Goal: Transaction & Acquisition: Purchase product/service

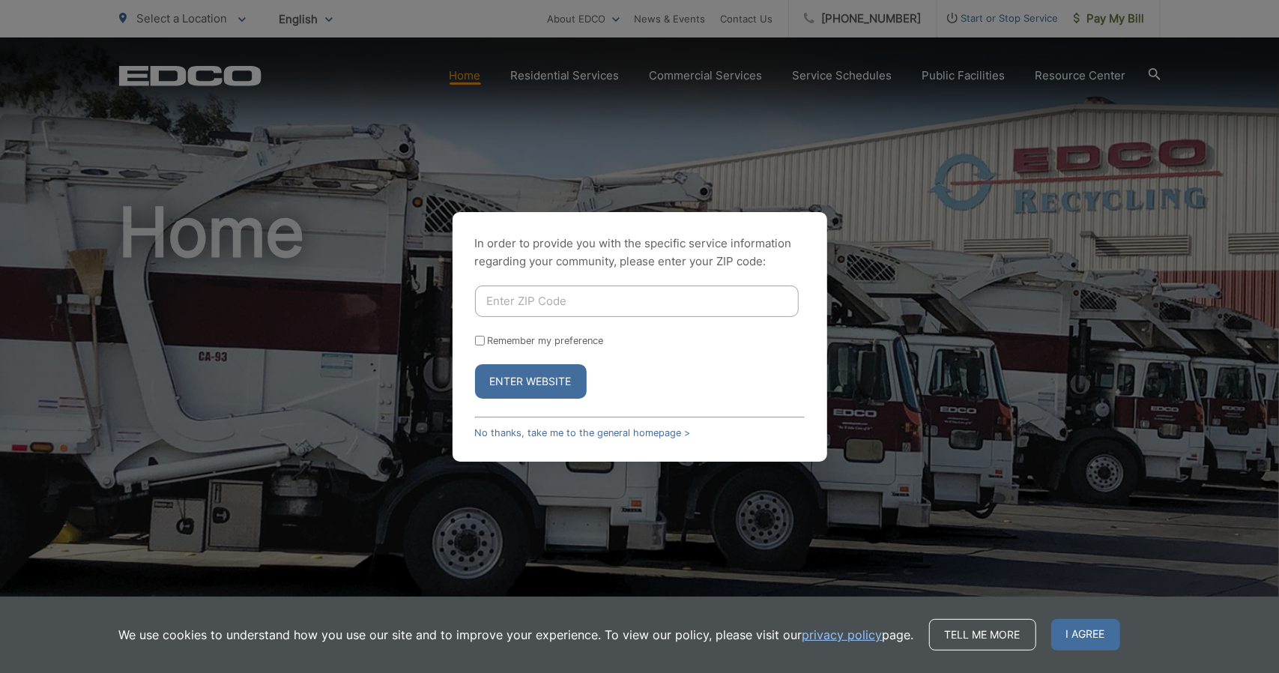
click at [540, 302] on input "Enter ZIP Code" at bounding box center [637, 301] width 324 height 31
click at [479, 338] on input "Remember my preference" at bounding box center [480, 341] width 10 height 10
checkbox input "true"
click at [561, 377] on button "Enter Website" at bounding box center [531, 381] width 112 height 34
click at [549, 301] on input "Enter ZIP Code" at bounding box center [637, 301] width 324 height 31
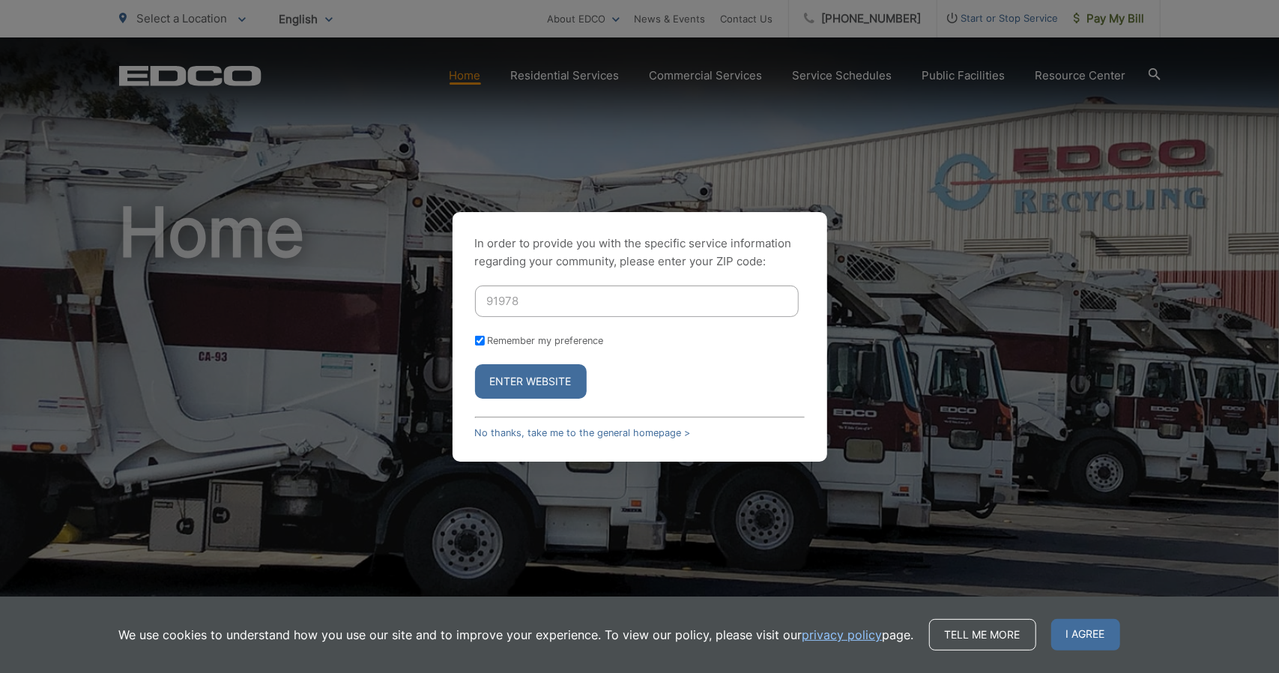
type input "91978"
click at [500, 380] on button "Enter Website" at bounding box center [531, 381] width 112 height 34
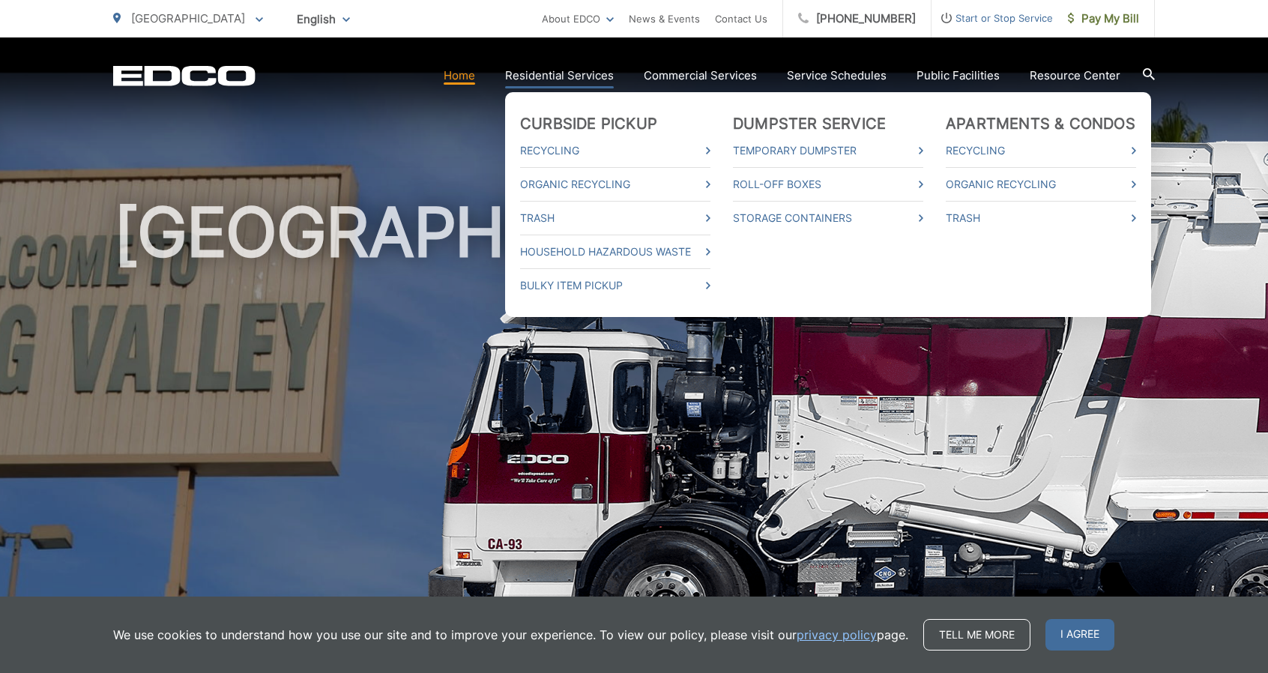
drag, startPoint x: 580, startPoint y: 164, endPoint x: 540, endPoint y: 77, distance: 95.9
click at [540, 77] on link "Residential Services" at bounding box center [559, 76] width 109 height 18
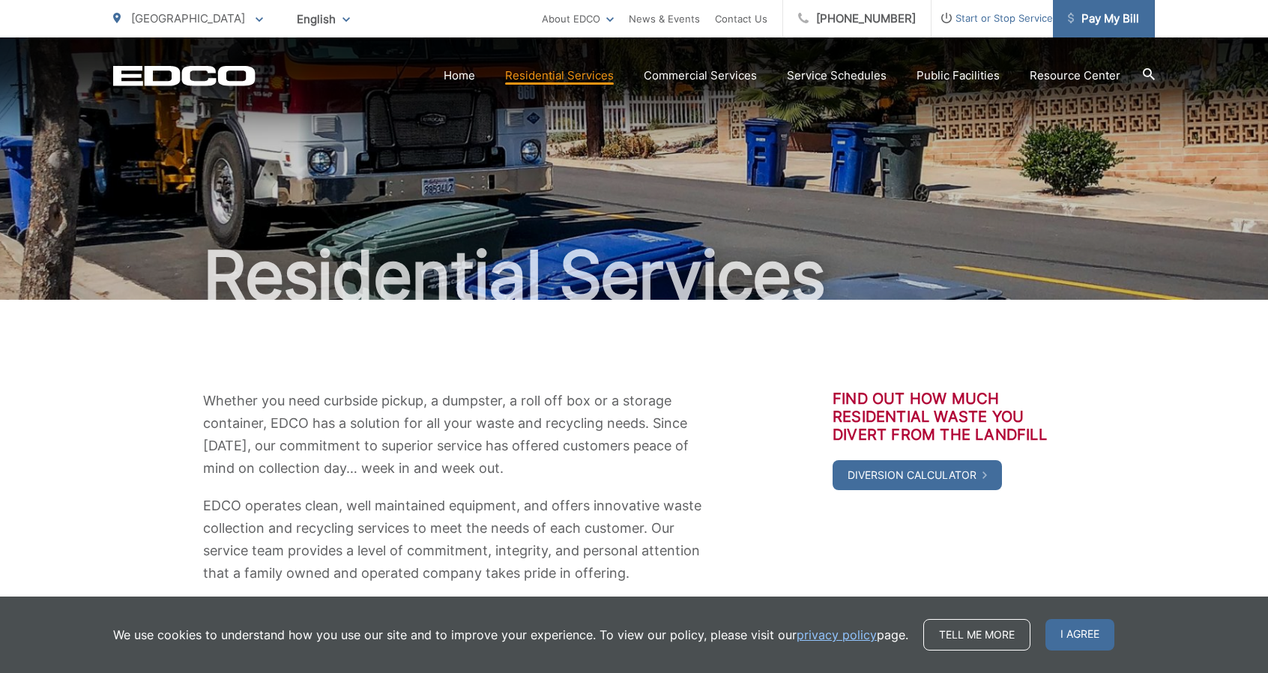
click at [1110, 16] on span "Pay My Bill" at bounding box center [1103, 19] width 71 height 18
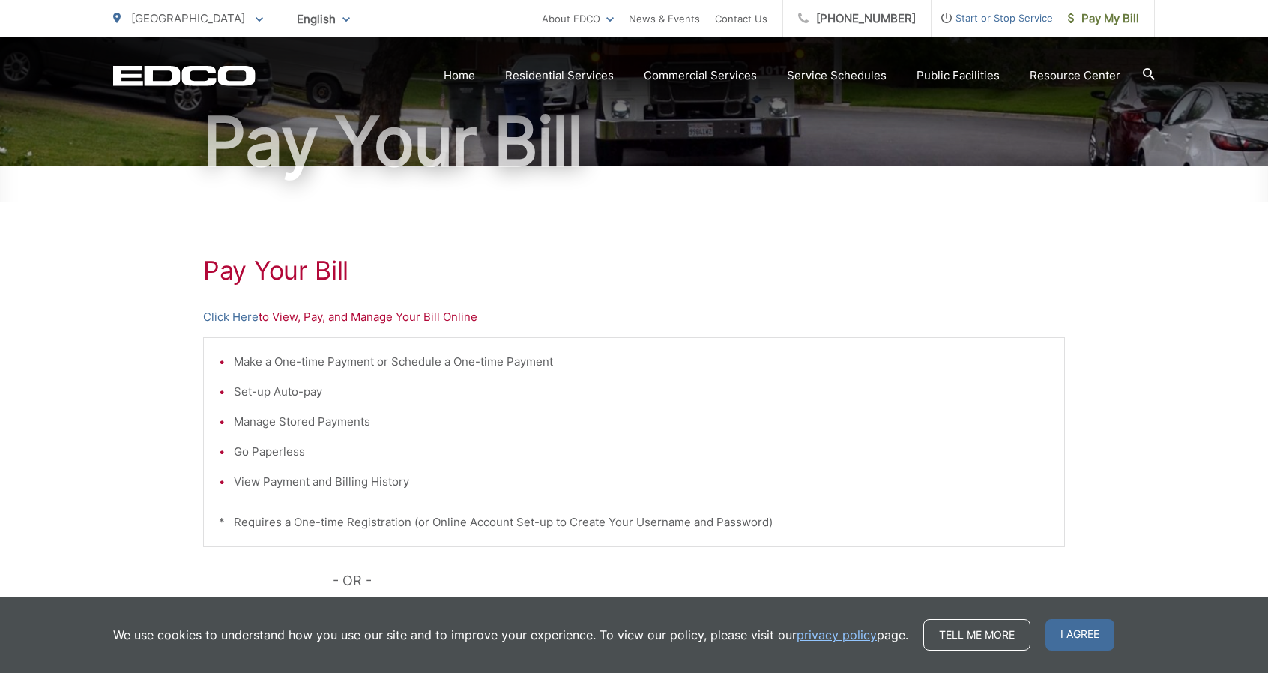
scroll to position [225, 0]
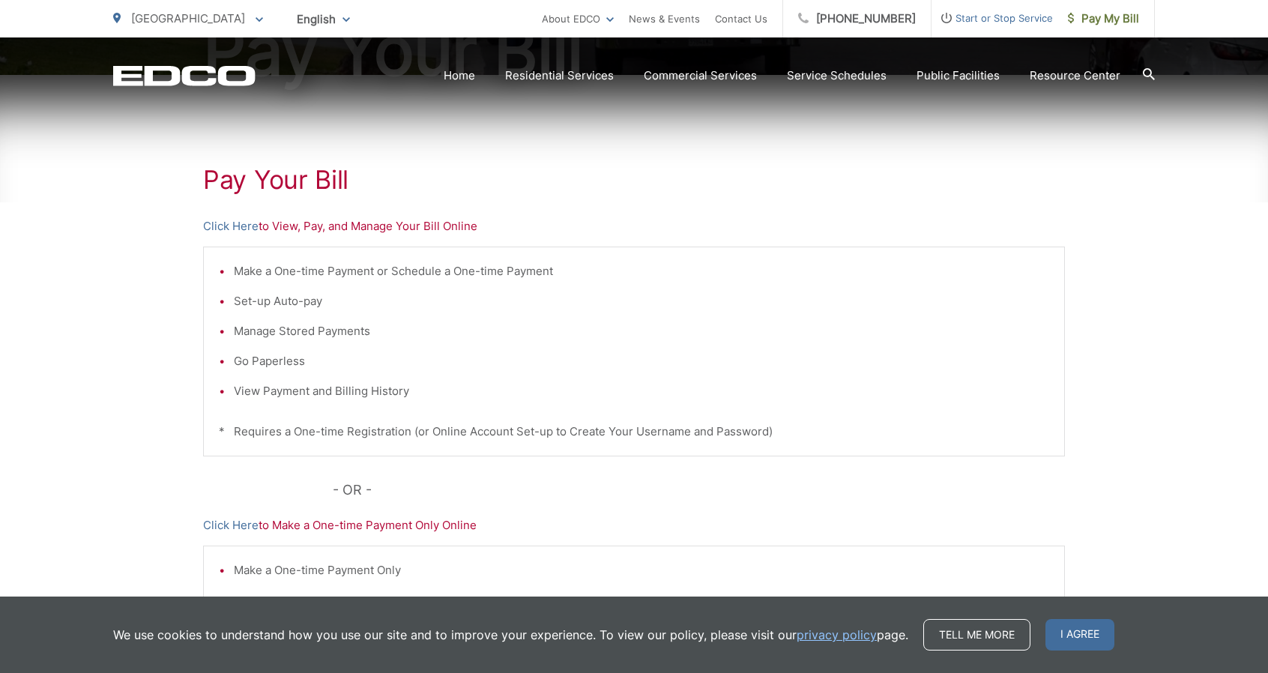
click at [244, 302] on li "Set-up Auto-pay" at bounding box center [641, 301] width 815 height 18
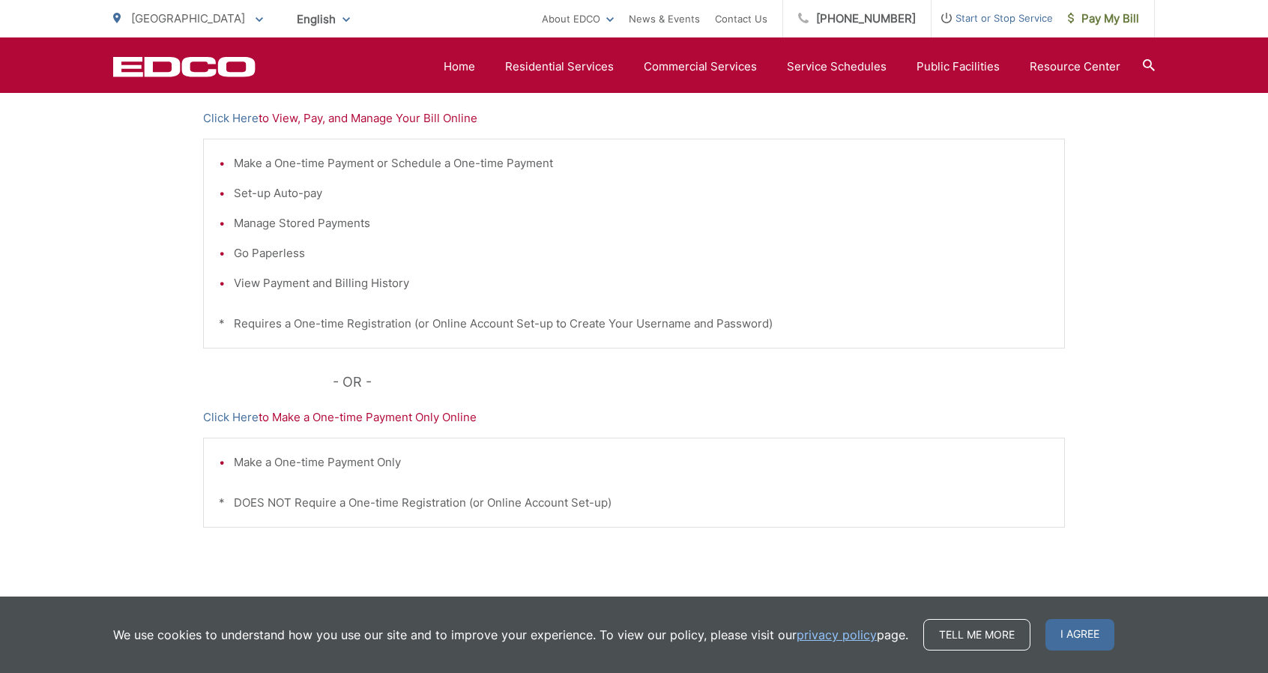
scroll to position [331, 0]
click at [1103, 18] on span "Pay My Bill" at bounding box center [1103, 19] width 71 height 18
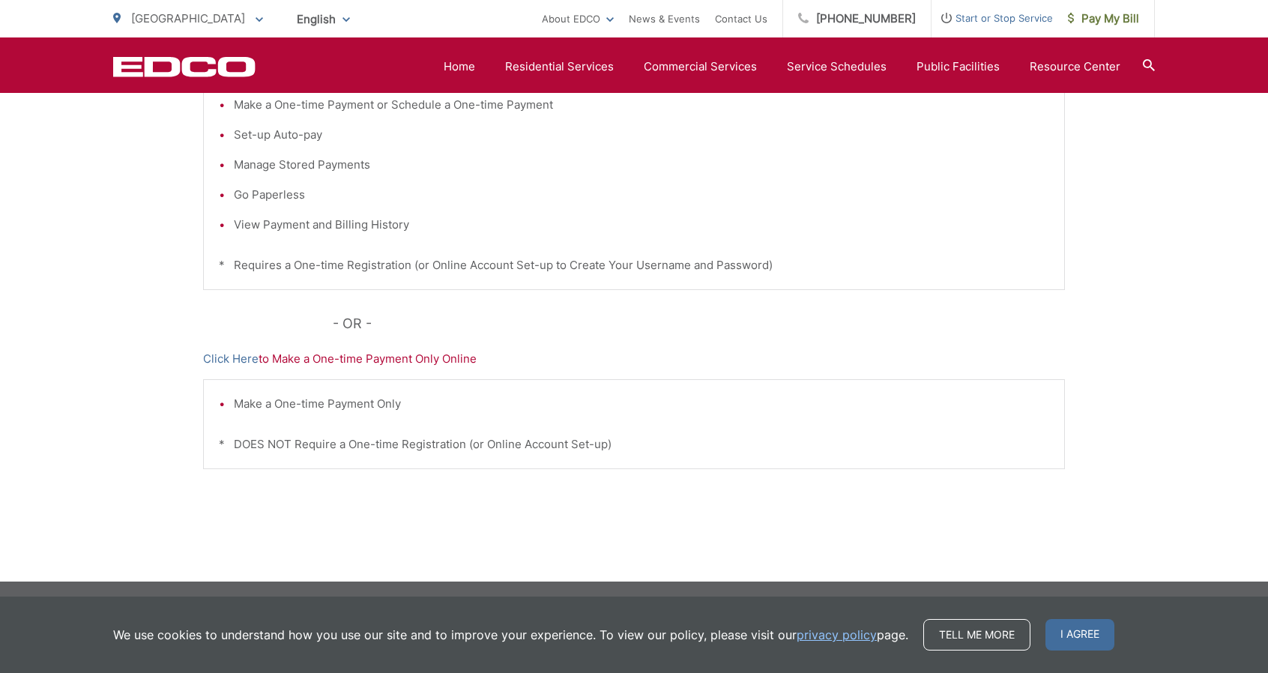
scroll to position [241, 0]
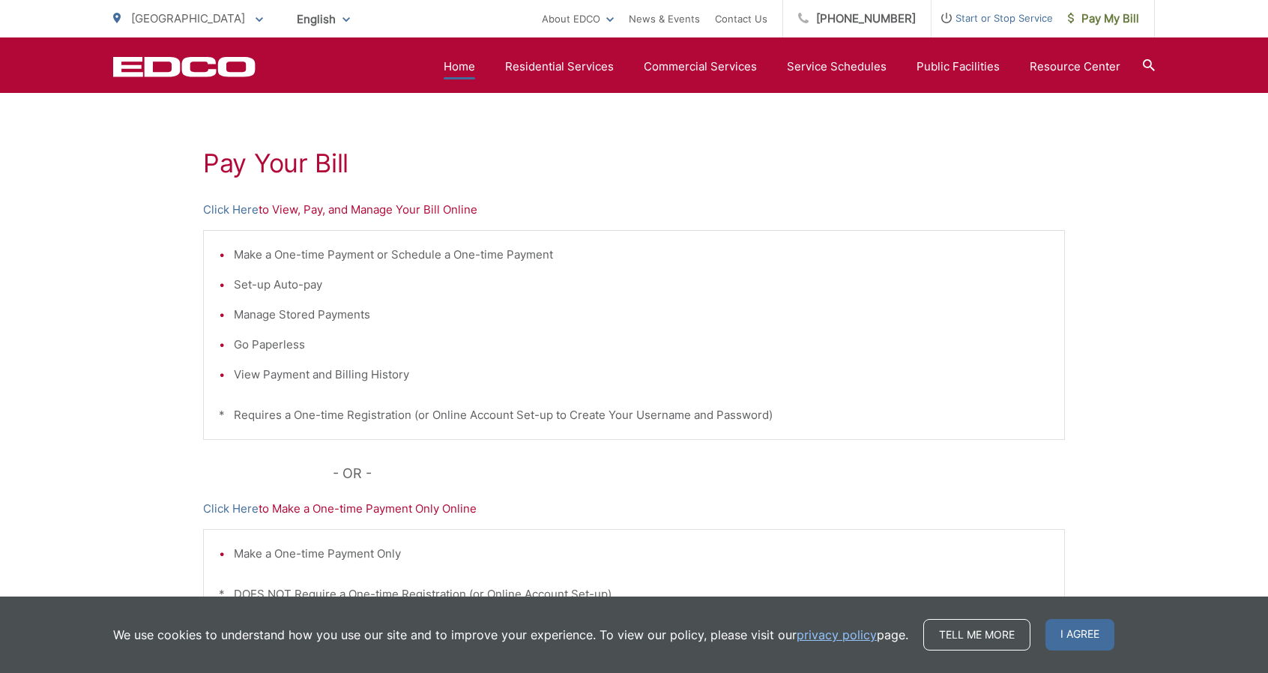
click at [459, 65] on link "Home" at bounding box center [459, 67] width 31 height 18
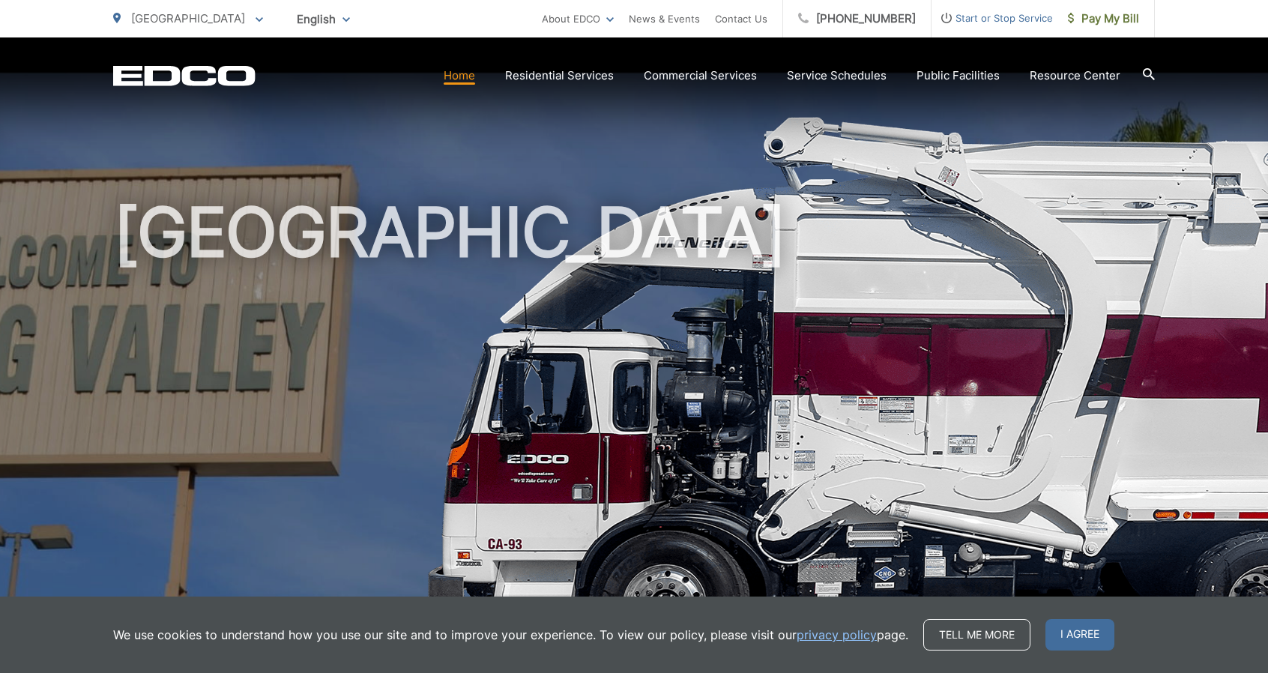
click at [455, 77] on link "Home" at bounding box center [459, 76] width 31 height 18
click at [1108, 17] on span "Pay My Bill" at bounding box center [1103, 19] width 71 height 18
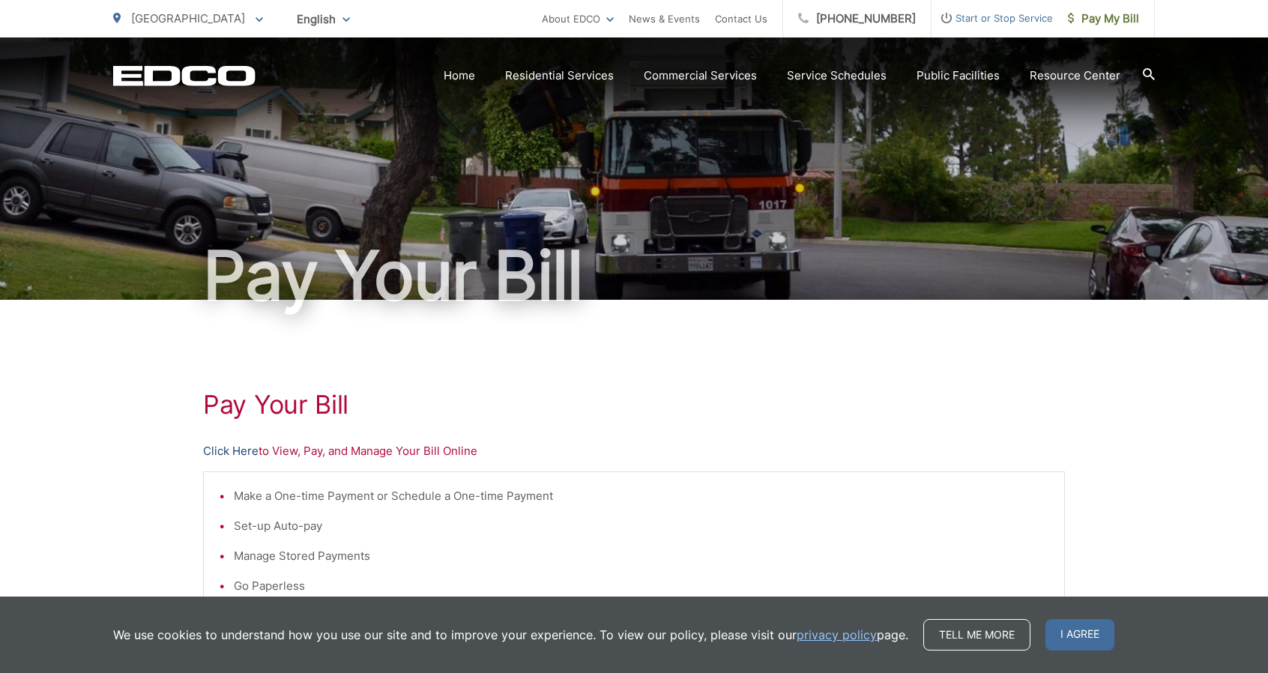
click at [229, 446] on link "Click Here" at bounding box center [230, 451] width 55 height 18
